Goal: Information Seeking & Learning: Learn about a topic

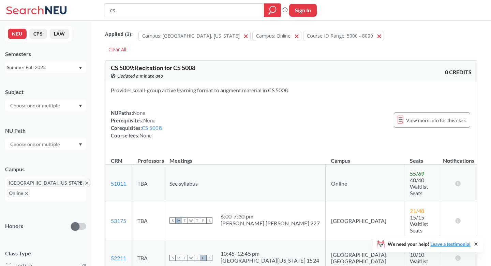
click at [71, 69] on div "Summer Full 2025" at bounding box center [42, 67] width 71 height 8
click at [52, 81] on div "Spring 2026" at bounding box center [47, 83] width 77 height 8
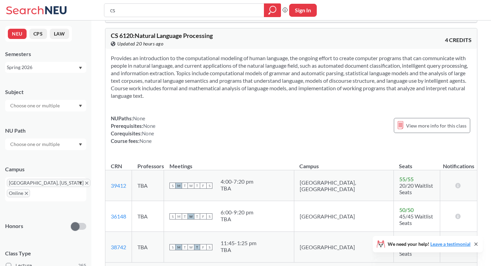
scroll to position [1556, 0]
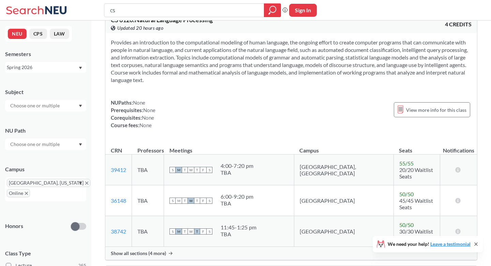
click at [165, 250] on span "Show all sections (4 more)" at bounding box center [138, 253] width 55 height 6
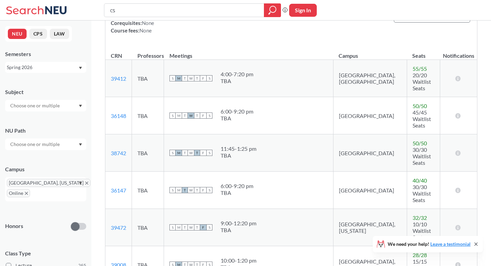
scroll to position [1652, 0]
click at [206, 223] on span "F" at bounding box center [203, 226] width 6 height 6
click at [238, 225] on div "TBA" at bounding box center [239, 228] width 36 height 7
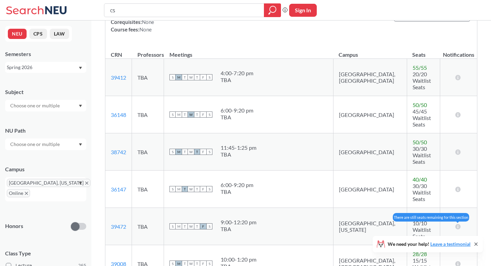
click at [458, 223] on icon at bounding box center [458, 225] width 6 height 5
click at [413, 213] on span "32 / 32" at bounding box center [420, 216] width 14 height 6
click at [345, 208] on td "[GEOGRAPHIC_DATA], [US_STATE]" at bounding box center [370, 226] width 74 height 37
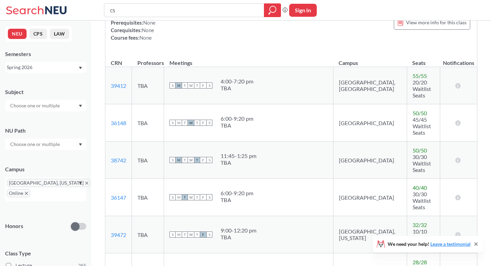
scroll to position [1645, 0]
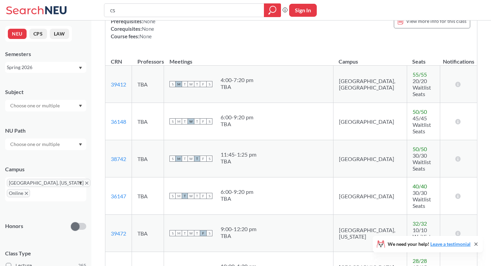
click at [147, 214] on td "TBA" at bounding box center [148, 232] width 32 height 37
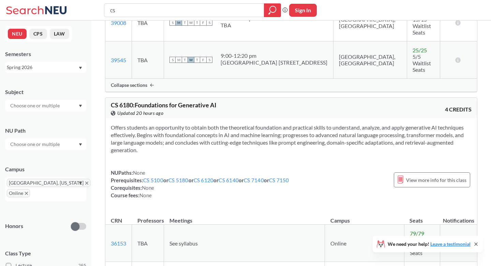
scroll to position [1893, 0]
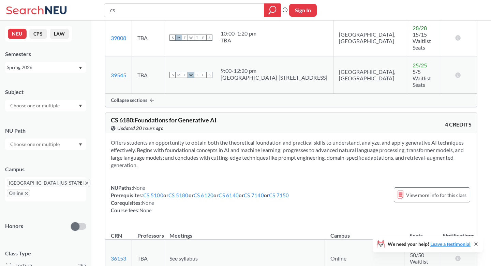
scroll to position [1878, 0]
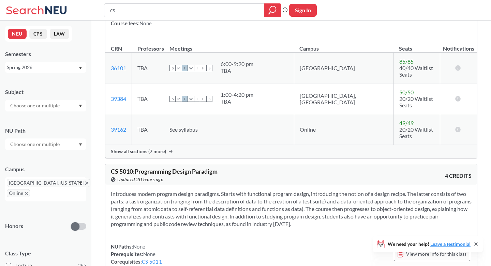
scroll to position [2376, 0]
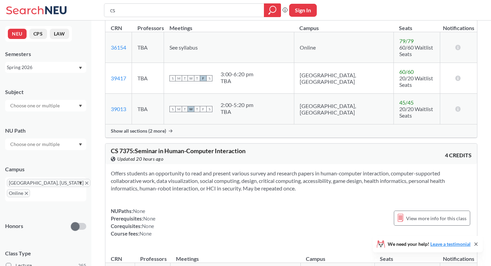
scroll to position [3924, 0]
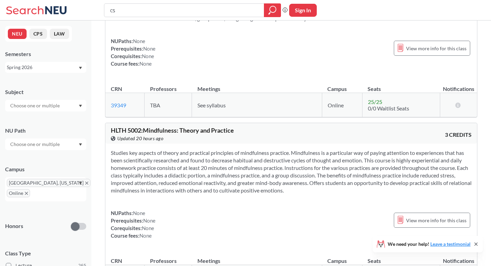
scroll to position [7392, 0]
